Goal: Transaction & Acquisition: Purchase product/service

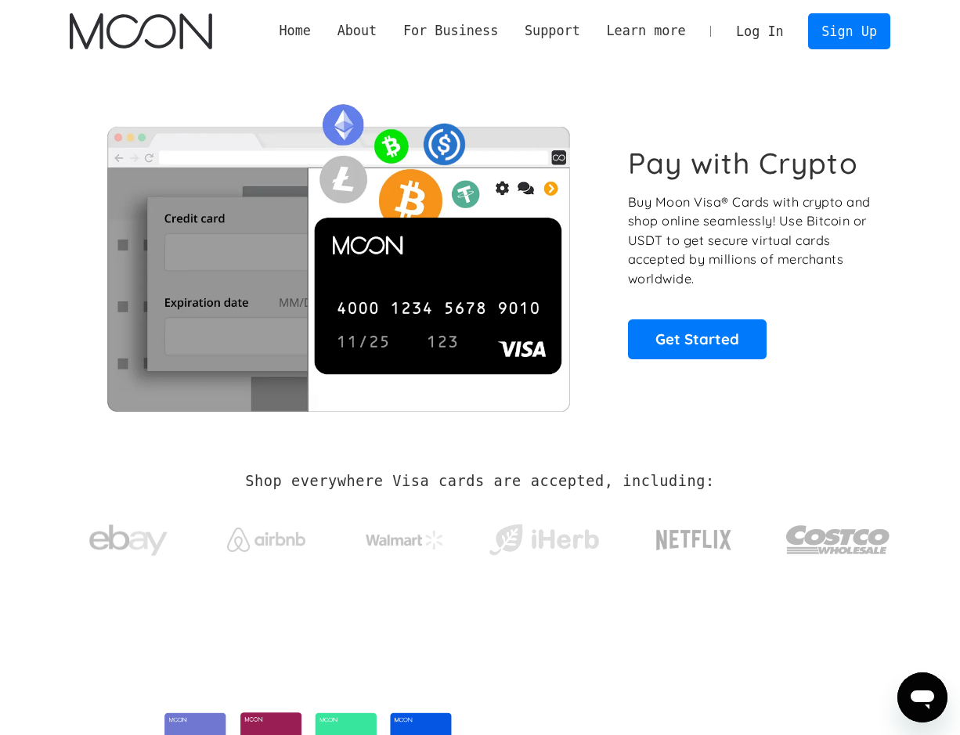
click at [764, 32] on link "Log In" at bounding box center [760, 31] width 74 height 34
click at [859, 31] on link "Sign Up" at bounding box center [848, 30] width 81 height 35
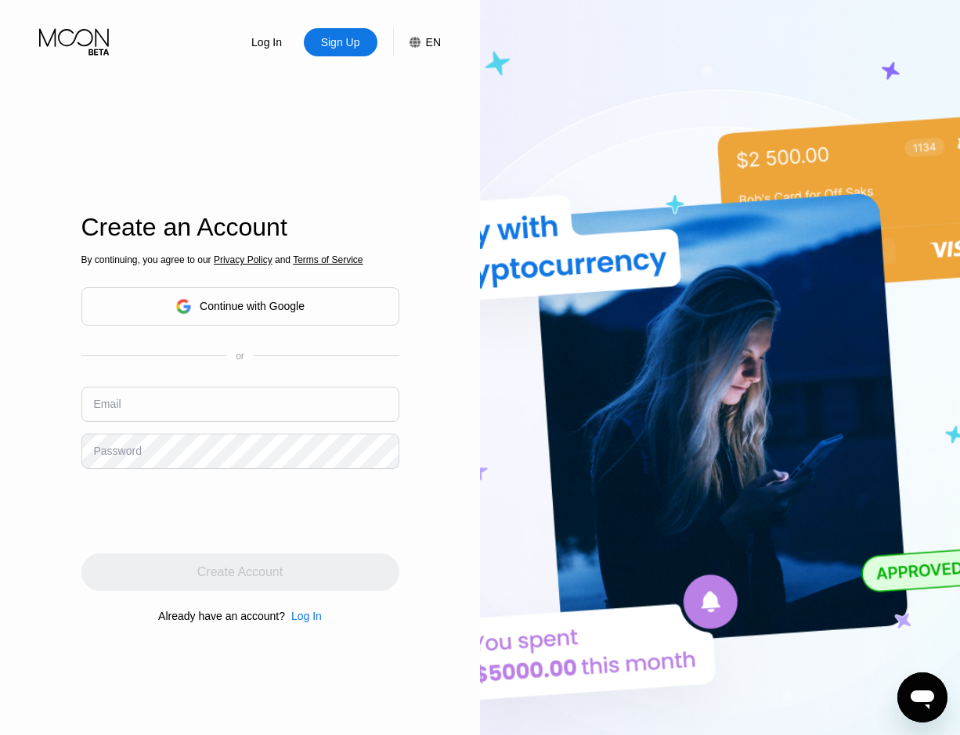
click at [253, 406] on input "text" at bounding box center [240, 404] width 318 height 35
type input "aaron@caluco.it.com"
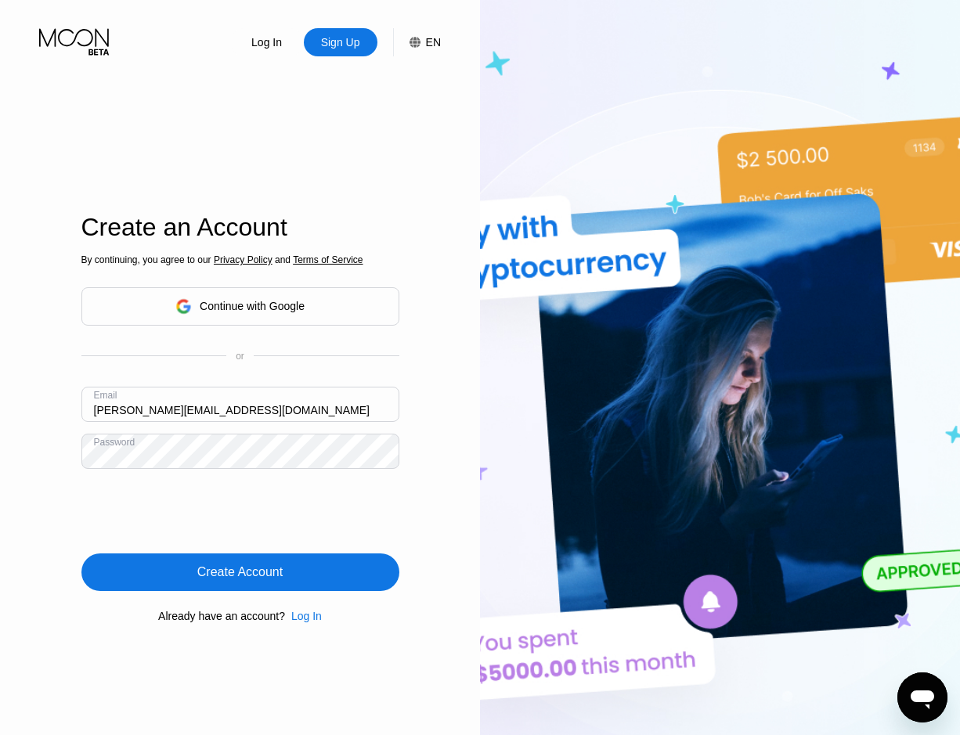
click at [276, 574] on div "Create Account" at bounding box center [239, 572] width 85 height 16
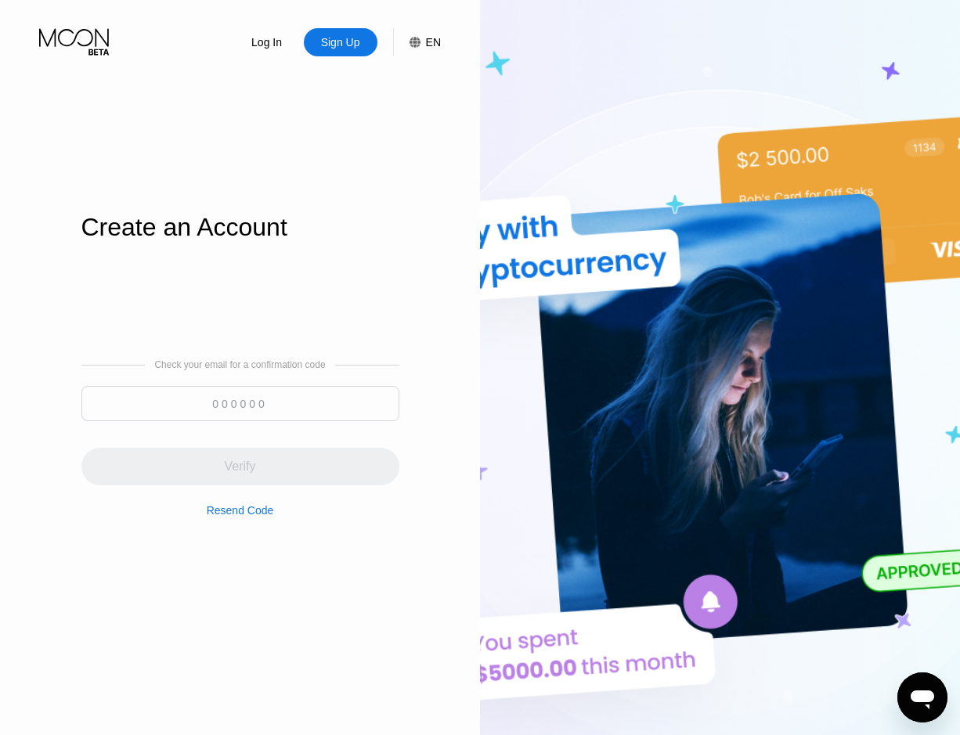
click at [276, 404] on input at bounding box center [240, 403] width 318 height 35
paste input "115325"
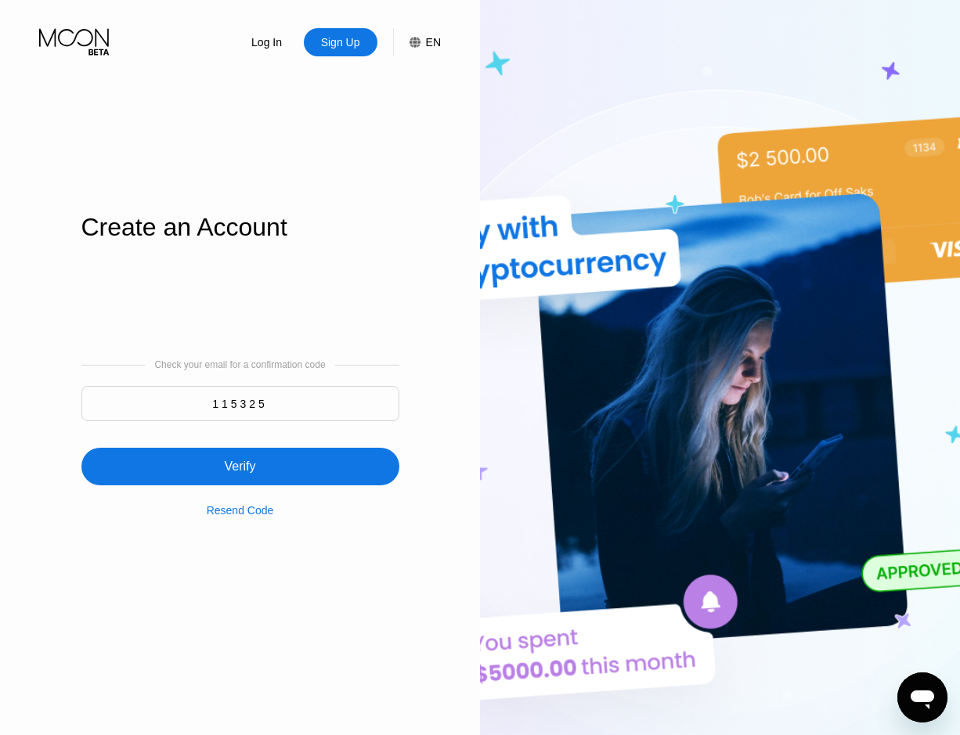
type input "115325"
click at [260, 471] on div "Verify" at bounding box center [240, 467] width 318 height 38
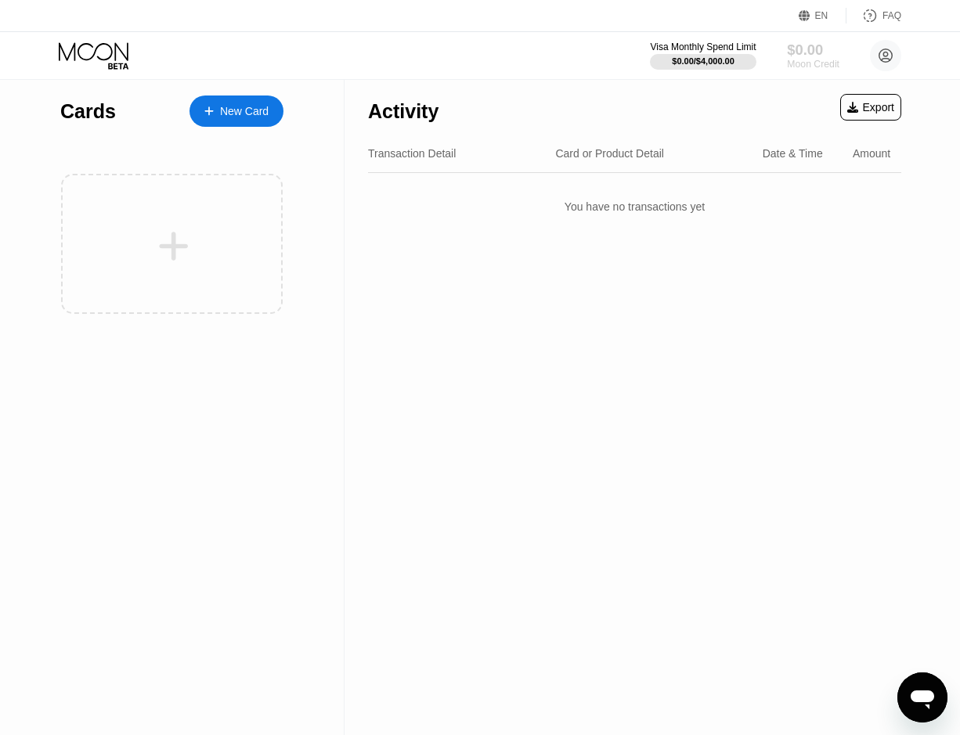
click at [810, 52] on div "$0.00" at bounding box center [813, 49] width 52 height 16
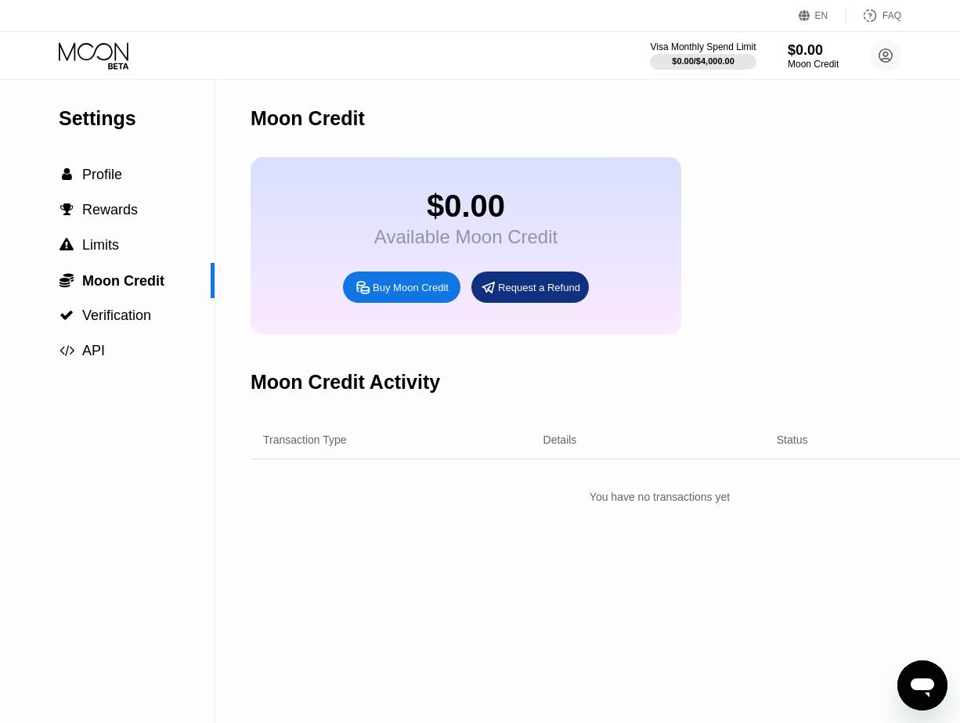
click at [413, 294] on div "Buy Moon Credit" at bounding box center [411, 287] width 76 height 13
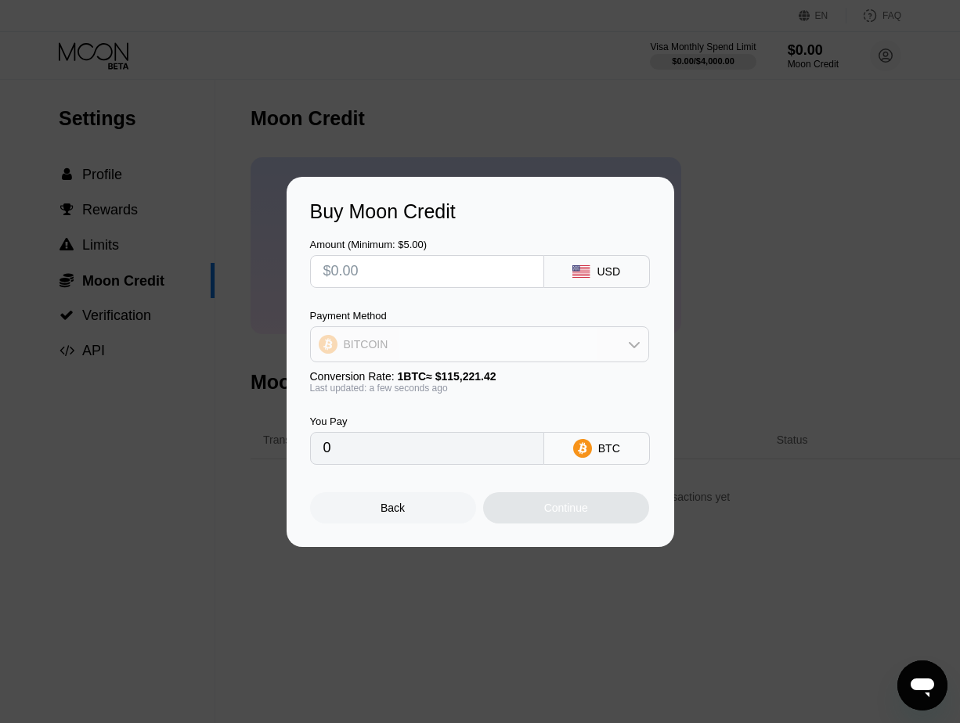
click at [453, 348] on div "BITCOIN" at bounding box center [479, 344] width 337 height 31
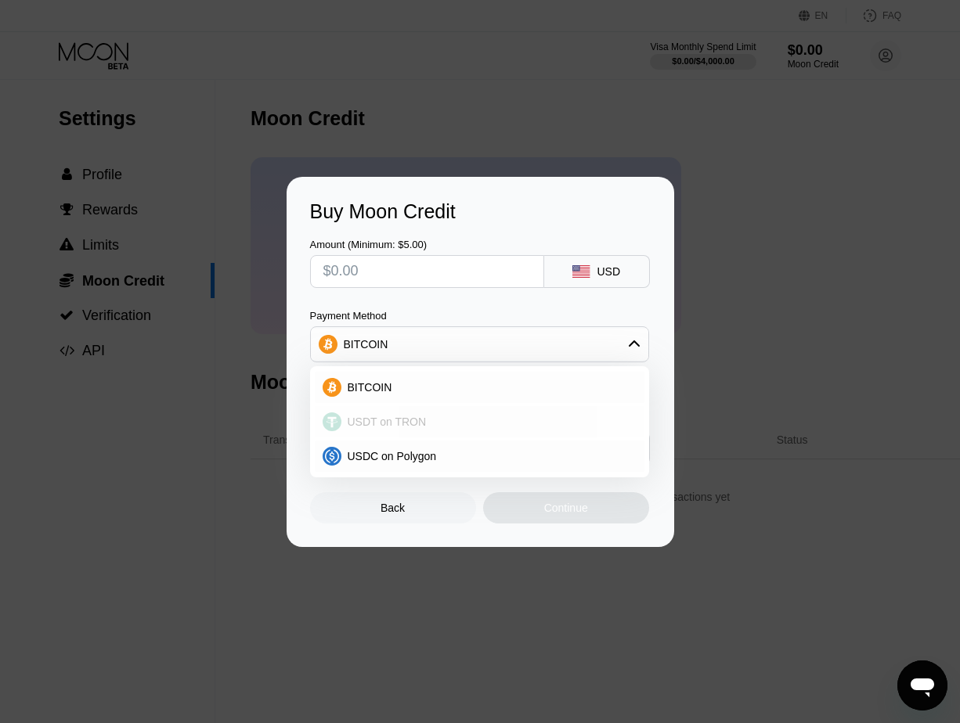
click at [406, 425] on span "USDT on TRON" at bounding box center [387, 422] width 79 height 13
type input "0.00"
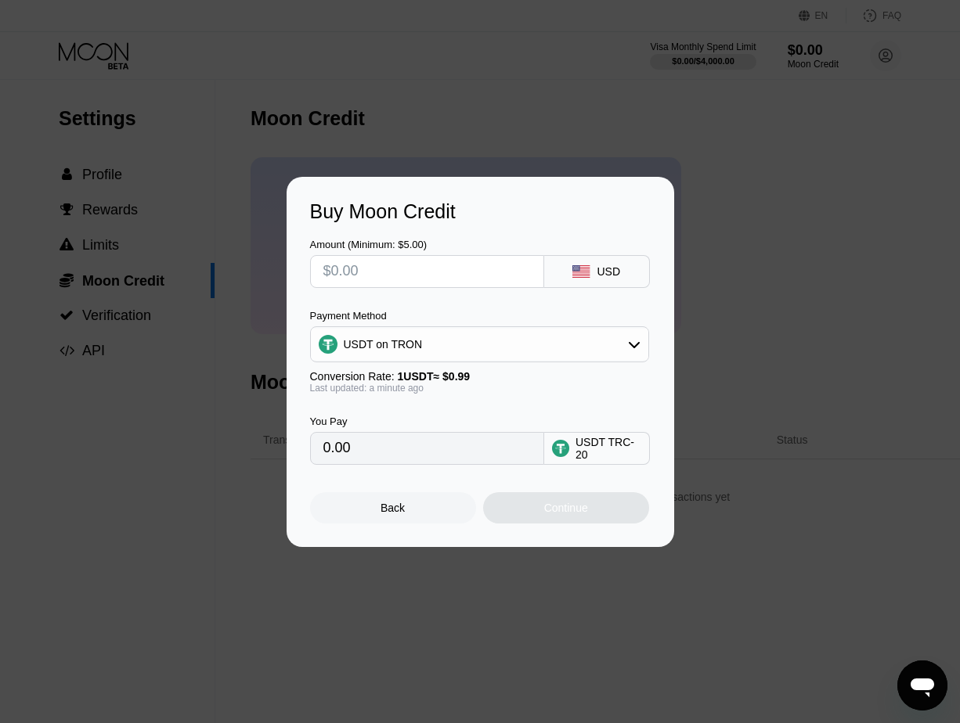
click at [361, 271] on input "text" at bounding box center [426, 271] width 207 height 31
type input "$1"
type input "1.01"
type input "$1665"
type input "1681.82"
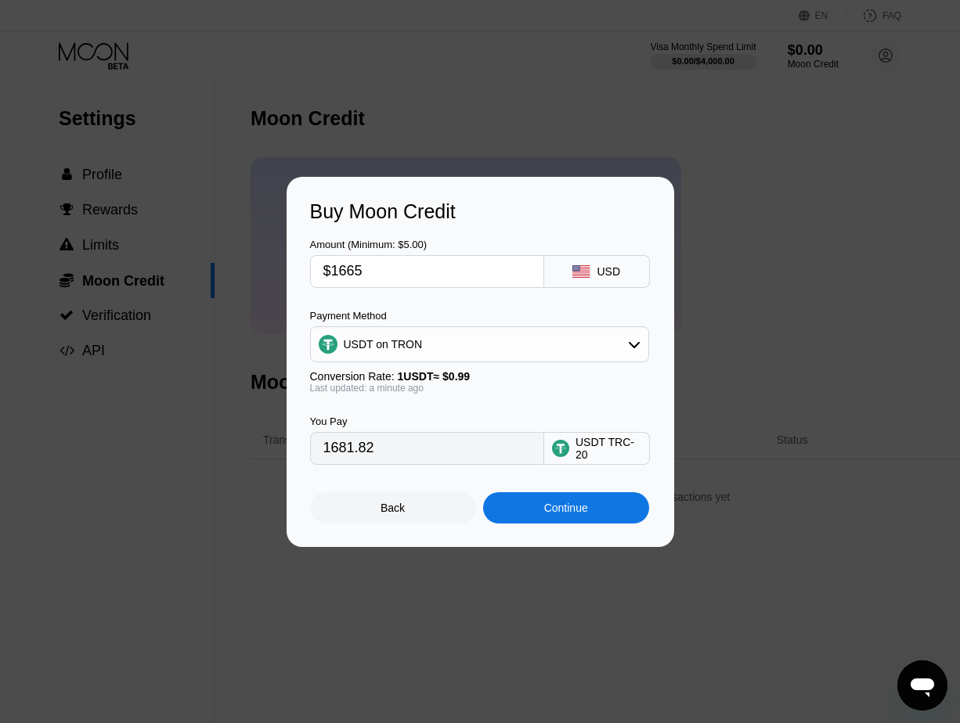
click at [356, 272] on input "$1665" at bounding box center [426, 271] width 207 height 31
type input "$1"
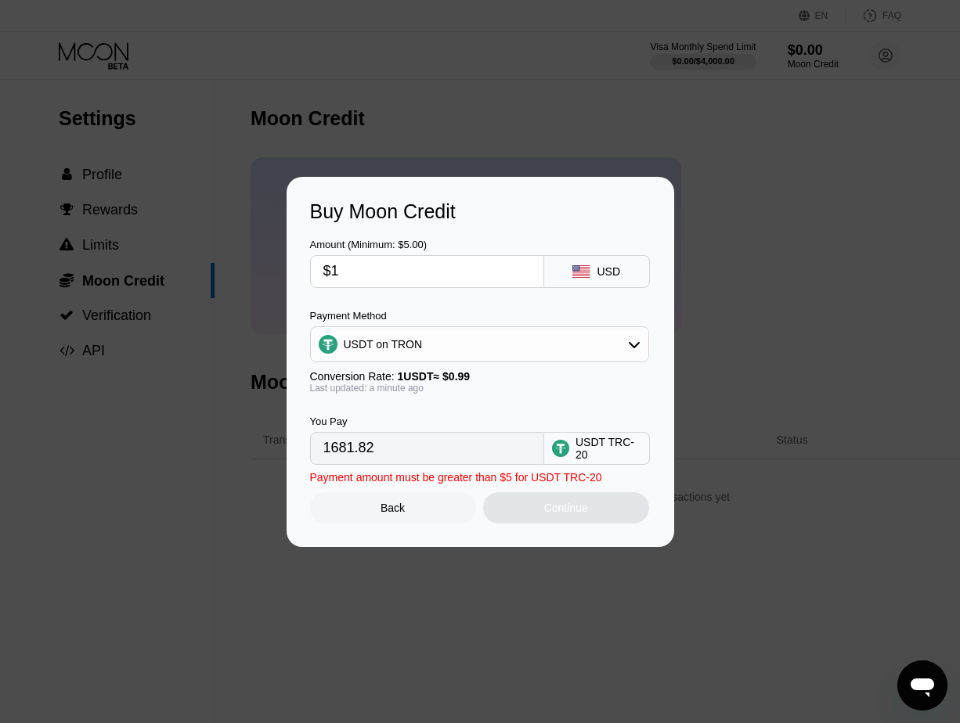
type input "1.01"
type input "$16"
type input "16.16"
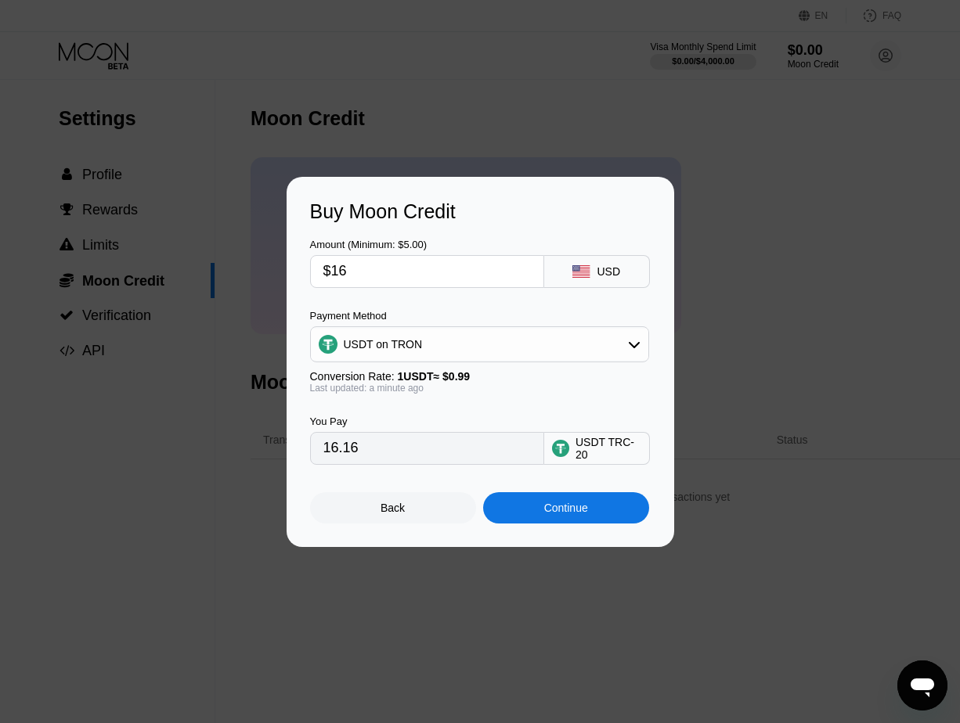
type input "$167"
type input "168.69"
type input "$1670"
type input "1686.87"
type input "$1670"
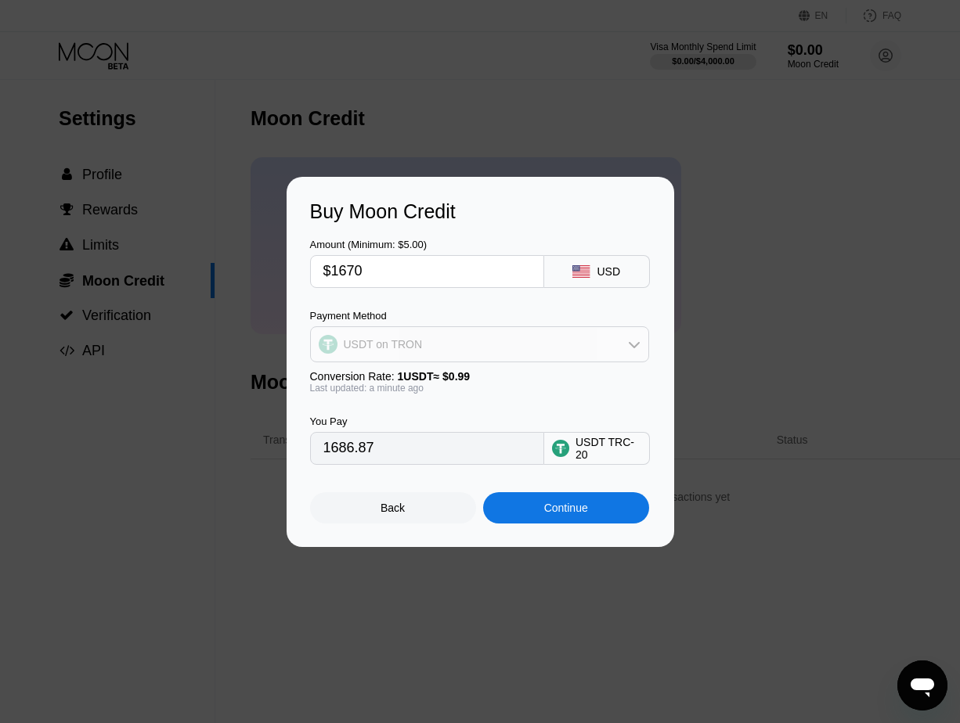
click at [474, 341] on div "USDT on TRON" at bounding box center [479, 344] width 337 height 31
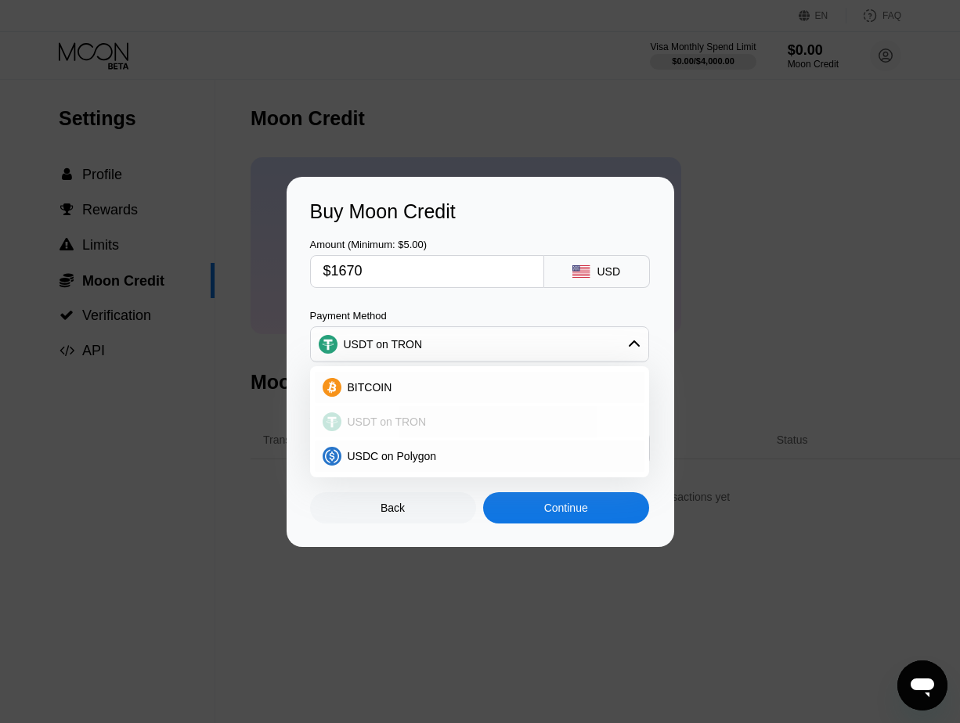
click at [414, 421] on span "USDT on TRON" at bounding box center [387, 422] width 79 height 13
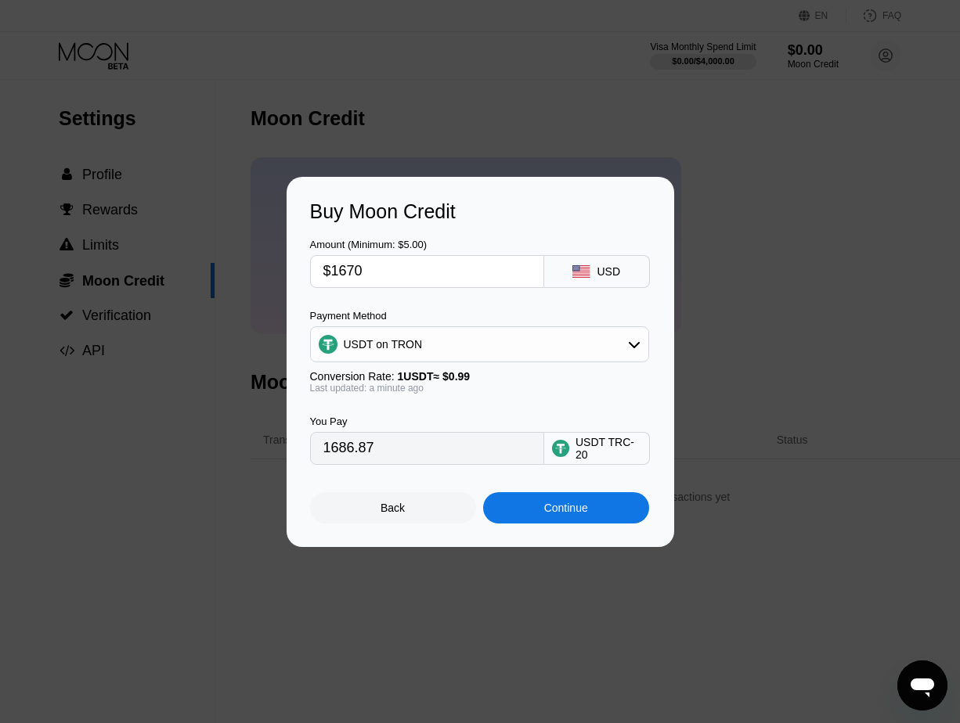
click at [366, 455] on input "1686.87" at bounding box center [426, 448] width 207 height 31
click at [366, 454] on input "1686.87" at bounding box center [426, 448] width 207 height 31
click at [580, 514] on div "Continue" at bounding box center [566, 508] width 44 height 13
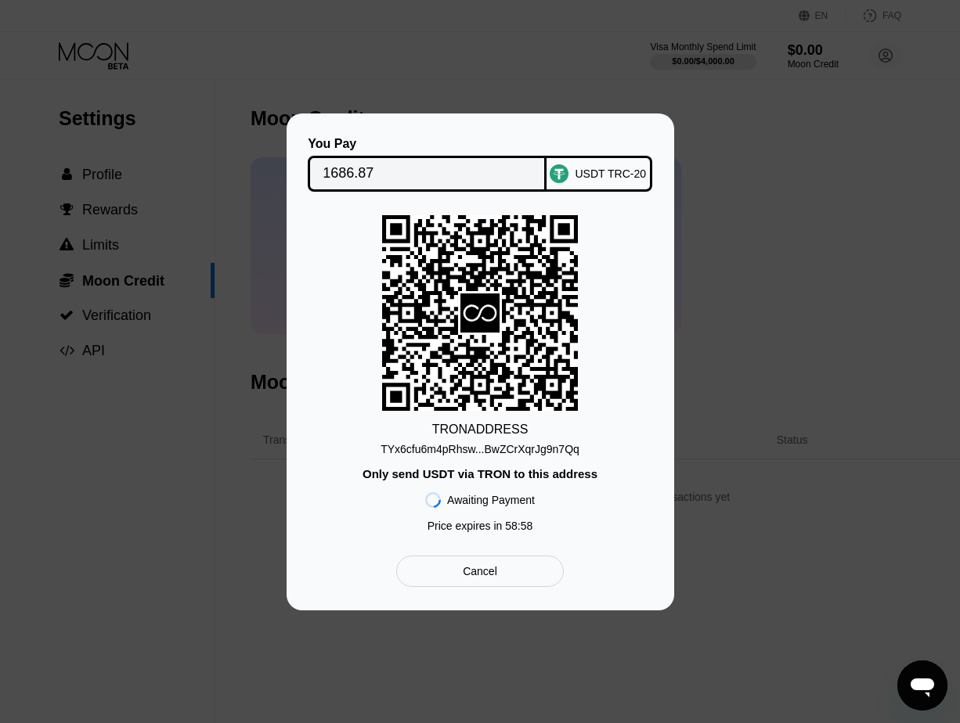
click at [493, 449] on div "TYx6cfu6m4pRhsw...BwZCrXqrJg9n7Qq" at bounding box center [479, 449] width 199 height 13
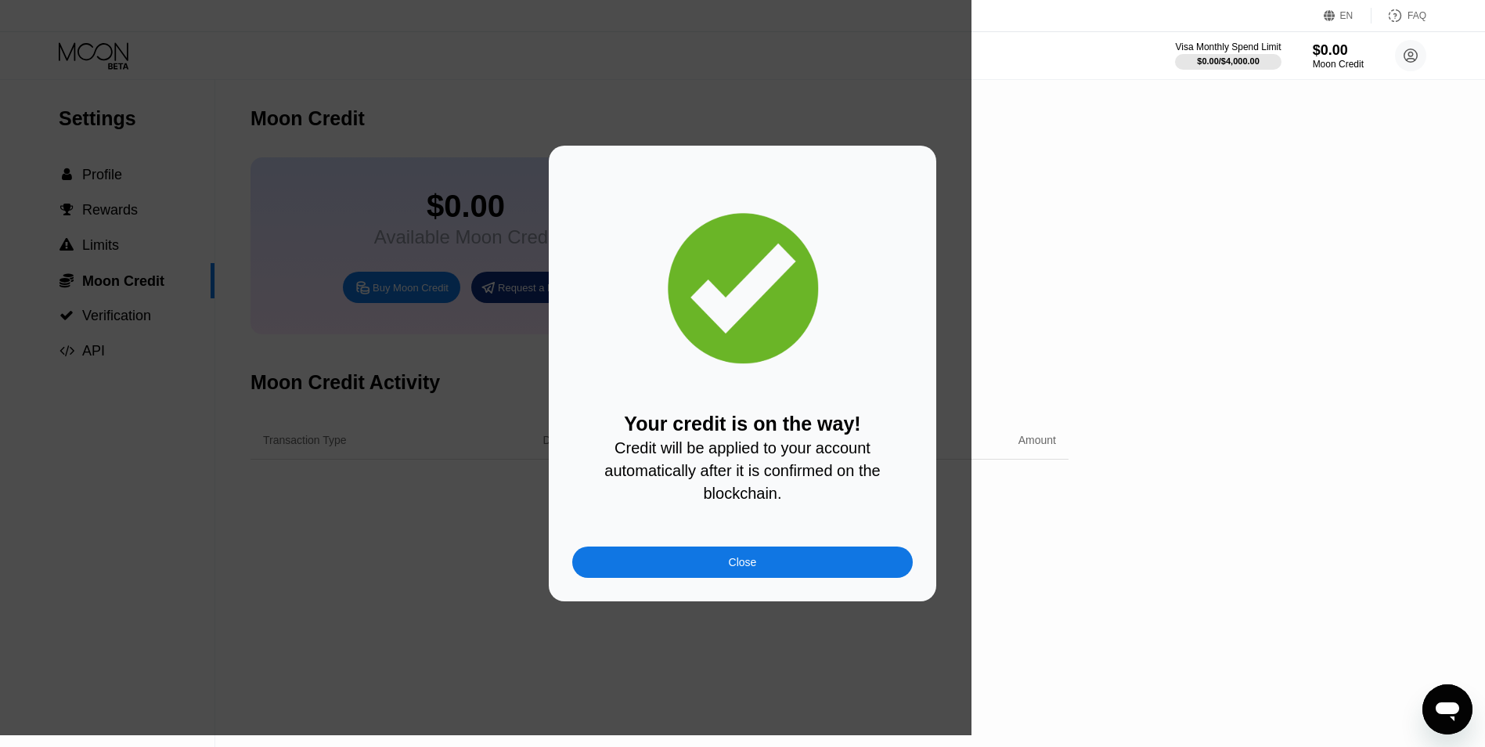
click at [848, 89] on div at bounding box center [486, 367] width 972 height 735
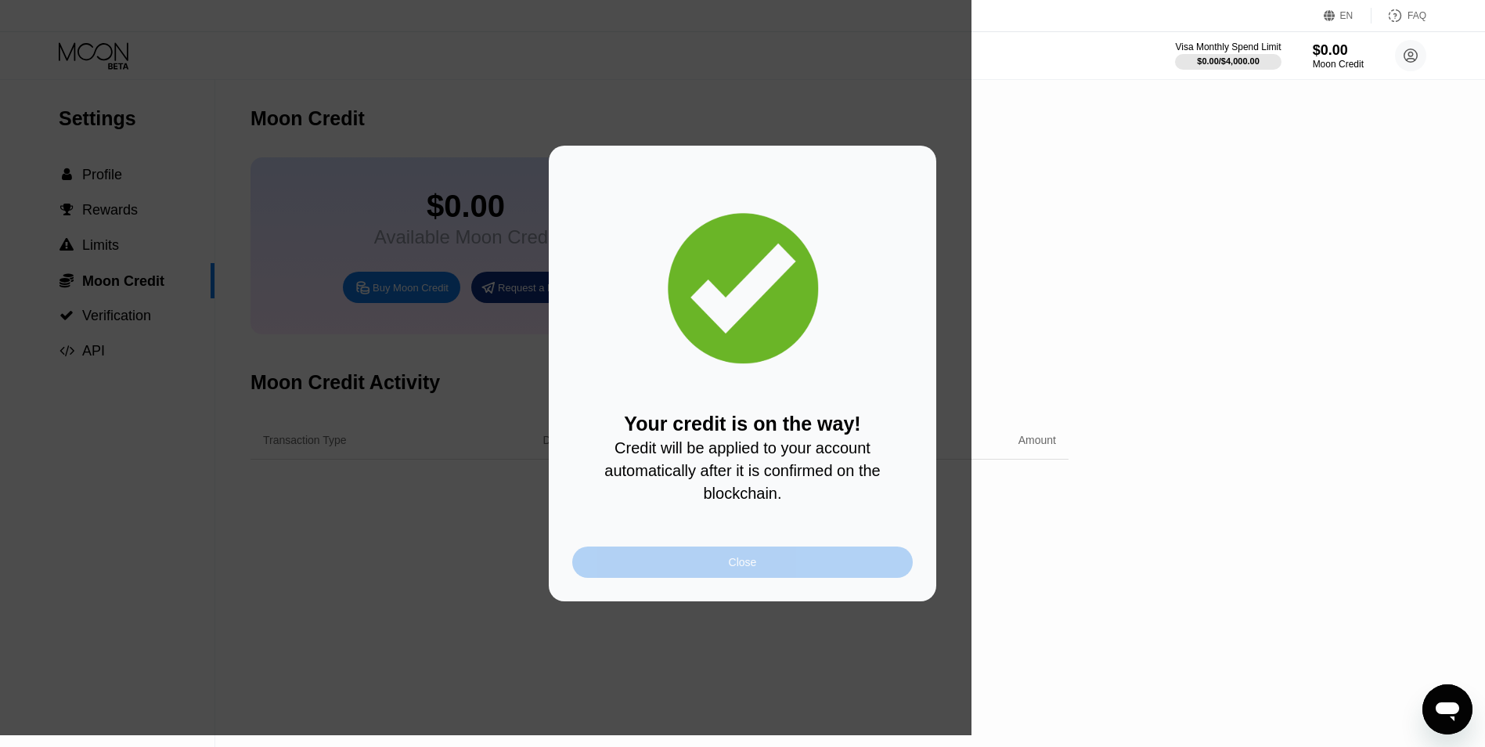
click at [700, 578] on div "Close" at bounding box center [742, 561] width 341 height 31
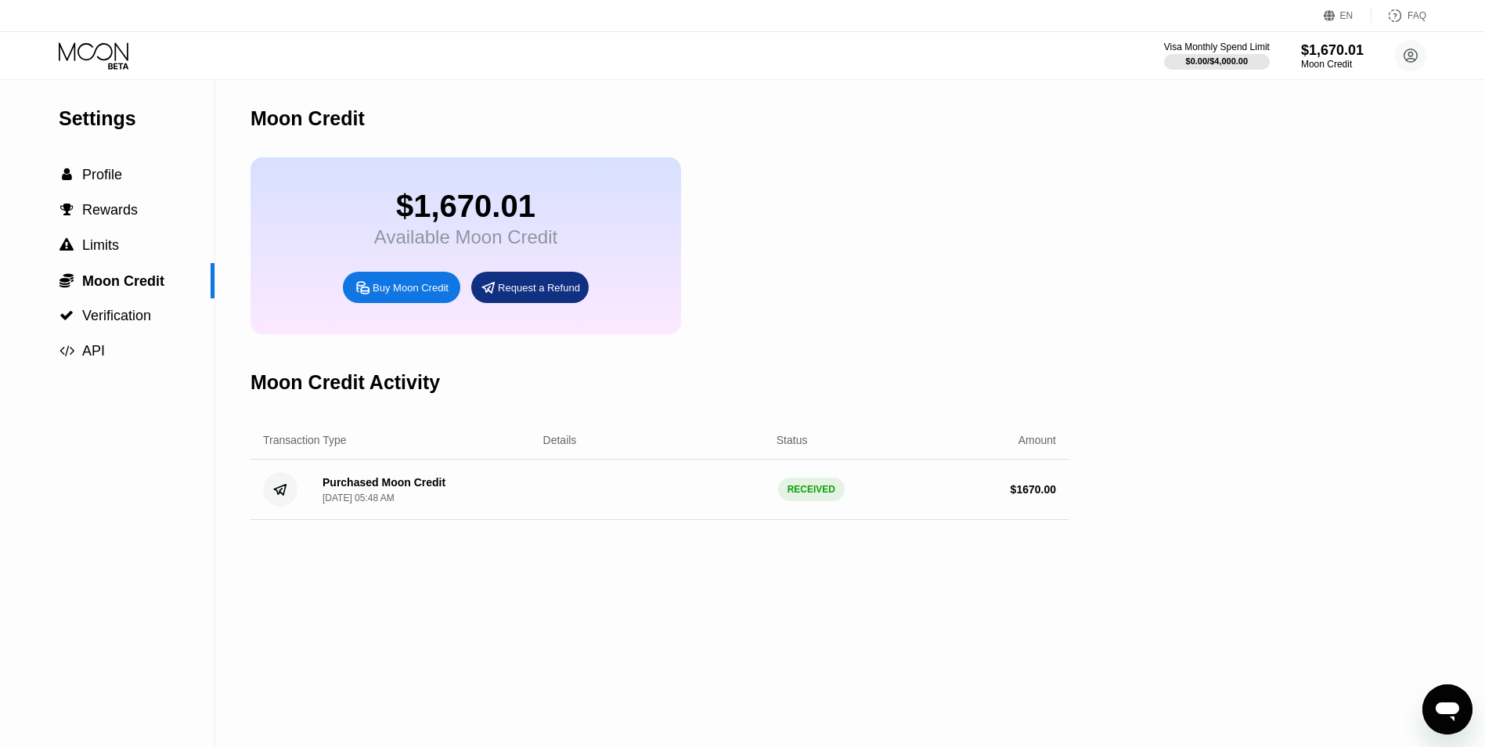
click at [109, 46] on icon at bounding box center [95, 55] width 73 height 27
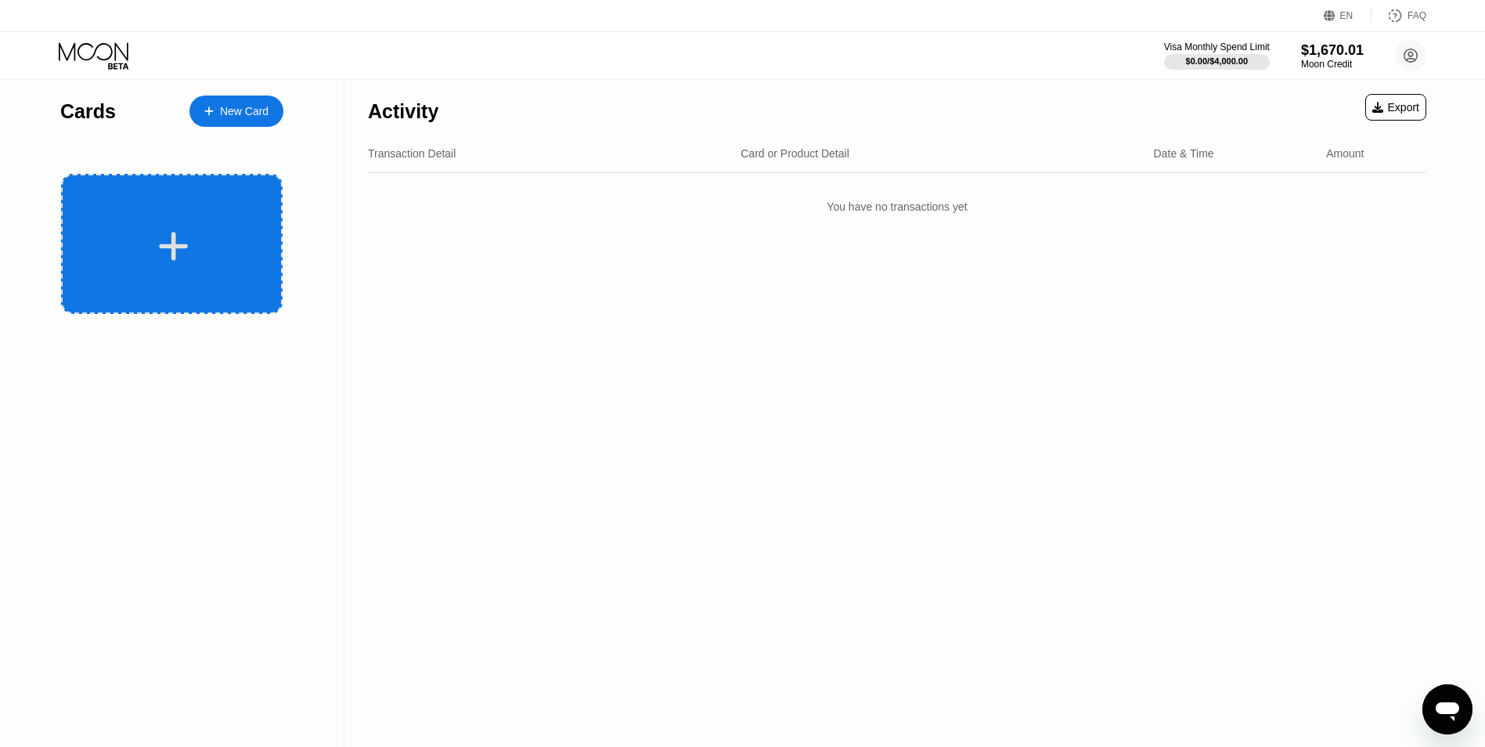
click at [178, 223] on div at bounding box center [172, 244] width 222 height 140
